Goal: Find contact information: Find contact information

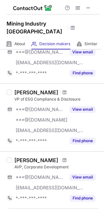
scroll to position [529, 0]
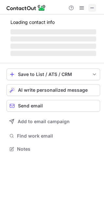
scroll to position [3, 3]
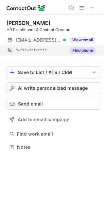
click at [90, 48] on button "Find phone" at bounding box center [83, 50] width 26 height 7
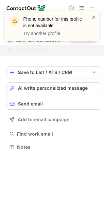
click at [92, 9] on div "Phone number for this profile is not available Try another profile" at bounding box center [52, 29] width 105 height 49
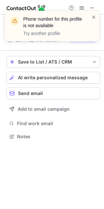
scroll to position [132, 104]
click at [92, 9] on div "Phone number for this profile is not available Try another profile" at bounding box center [52, 29] width 105 height 49
click at [94, 18] on span at bounding box center [94, 17] width 5 height 7
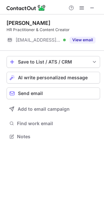
click at [92, 9] on span at bounding box center [92, 7] width 5 height 5
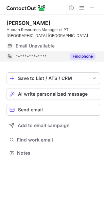
scroll to position [159, 104]
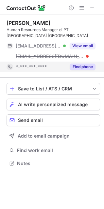
click at [80, 69] on button "Find phone" at bounding box center [83, 67] width 26 height 7
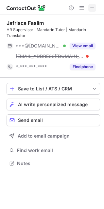
click at [90, 8] on span at bounding box center [92, 7] width 5 height 5
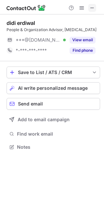
click at [92, 8] on span at bounding box center [92, 7] width 5 height 5
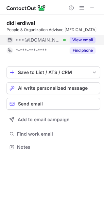
click at [85, 40] on button "View email" at bounding box center [83, 40] width 26 height 7
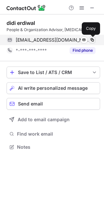
click at [91, 40] on span at bounding box center [92, 39] width 5 height 5
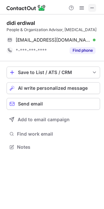
click at [90, 7] on span at bounding box center [92, 7] width 5 height 5
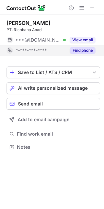
scroll to position [3, 3]
click at [86, 52] on button "Find phone" at bounding box center [83, 50] width 26 height 7
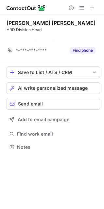
scroll to position [132, 104]
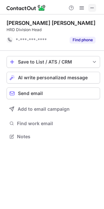
click at [91, 10] on span at bounding box center [92, 7] width 5 height 5
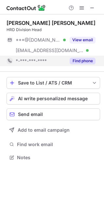
scroll to position [3, 3]
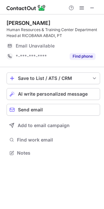
click at [92, 58] on button "Find phone" at bounding box center [83, 56] width 26 height 7
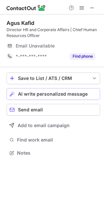
scroll to position [159, 104]
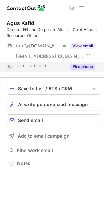
click at [82, 64] on button "Find phone" at bounding box center [83, 67] width 26 height 7
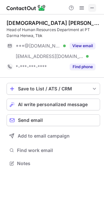
click at [93, 6] on span at bounding box center [92, 7] width 5 height 5
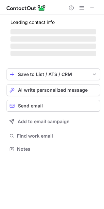
scroll to position [148, 104]
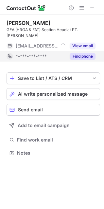
click at [87, 59] on button "Find phone" at bounding box center [83, 56] width 26 height 7
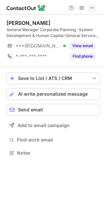
click at [89, 8] on button at bounding box center [93, 8] width 8 height 8
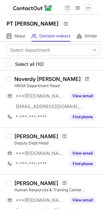
click at [87, 9] on span at bounding box center [88, 7] width 5 height 5
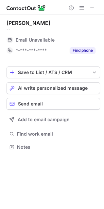
scroll to position [3, 3]
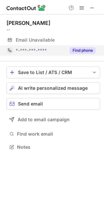
click at [87, 48] on button "Find phone" at bounding box center [83, 50] width 26 height 7
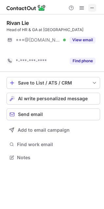
scroll to position [142, 104]
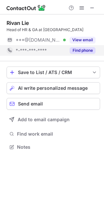
click at [73, 52] on button "Find phone" at bounding box center [83, 50] width 26 height 7
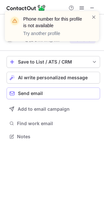
scroll to position [3, 3]
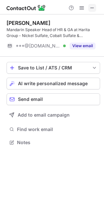
click at [93, 9] on span at bounding box center [92, 7] width 5 height 5
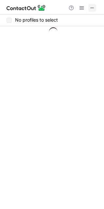
click at [96, 6] on button at bounding box center [93, 8] width 8 height 8
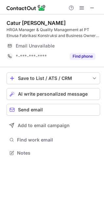
scroll to position [148, 104]
click at [90, 56] on button "Find phone" at bounding box center [83, 56] width 26 height 7
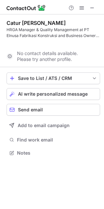
scroll to position [138, 104]
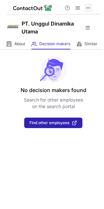
click at [88, 7] on span at bounding box center [88, 7] width 5 height 5
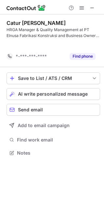
scroll to position [138, 104]
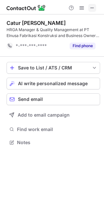
click at [95, 7] on span at bounding box center [92, 7] width 5 height 5
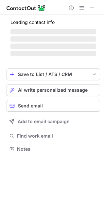
scroll to position [148, 104]
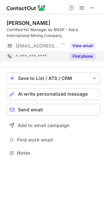
click at [91, 53] on button "Find phone" at bounding box center [83, 56] width 26 height 7
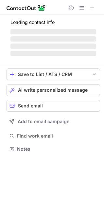
scroll to position [3, 3]
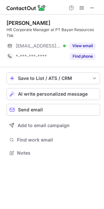
scroll to position [148, 104]
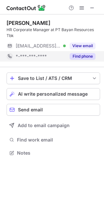
click at [92, 56] on button "Find phone" at bounding box center [83, 56] width 26 height 7
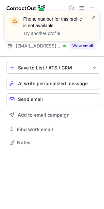
scroll to position [138, 104]
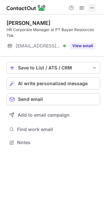
click at [91, 10] on span at bounding box center [92, 7] width 5 height 5
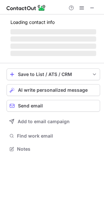
scroll to position [159, 104]
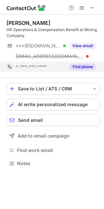
click at [82, 64] on button "Find phone" at bounding box center [83, 67] width 26 height 7
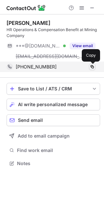
click at [93, 69] on span at bounding box center [92, 66] width 5 height 5
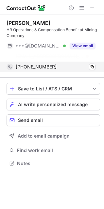
scroll to position [148, 104]
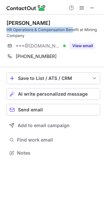
drag, startPoint x: 5, startPoint y: 30, endPoint x: 75, endPoint y: 31, distance: 69.6
click at [75, 31] on div "Fauzan Hilmy HR Operations & Compensation Benefit at Mining Company ***@gmail.c…" at bounding box center [52, 88] width 104 height 149
click at [93, 9] on span at bounding box center [92, 7] width 5 height 5
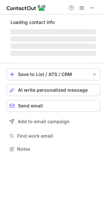
scroll to position [159, 104]
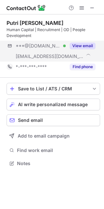
click at [84, 65] on button "Find phone" at bounding box center [83, 67] width 26 height 7
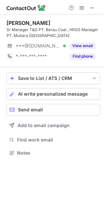
scroll to position [148, 104]
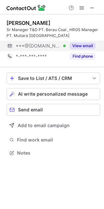
click at [74, 59] on button "Find phone" at bounding box center [83, 56] width 26 height 7
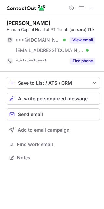
scroll to position [153, 104]
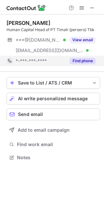
click at [91, 60] on button "Find phone" at bounding box center [83, 61] width 26 height 7
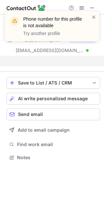
scroll to position [142, 104]
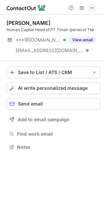
click at [90, 8] on span at bounding box center [92, 7] width 5 height 5
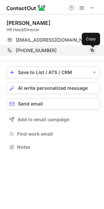
click at [93, 51] on span at bounding box center [92, 50] width 5 height 5
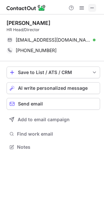
click at [92, 7] on span at bounding box center [92, 7] width 5 height 5
